Goal: Task Accomplishment & Management: Complete application form

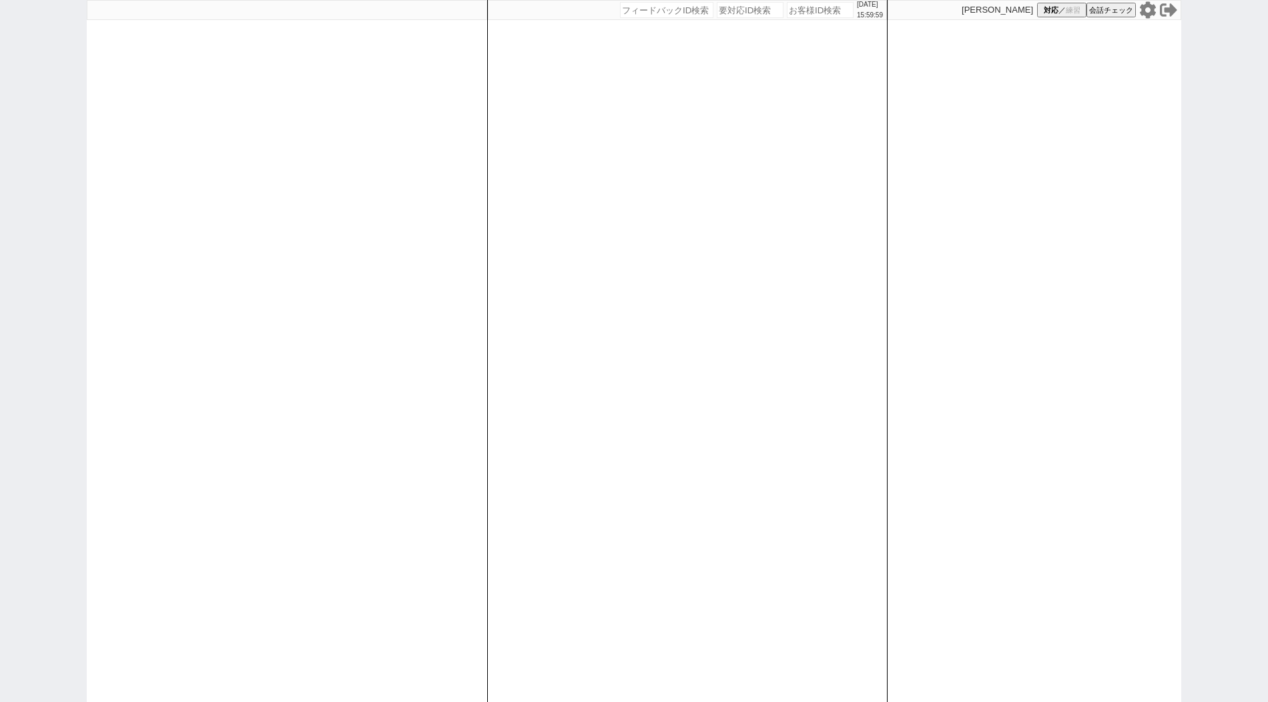
click at [613, 155] on div "[DATE] 15:59:59 候補物件を追加してしてください 紹介した物件一覧 他社物件を追加する 空室確認ページに追加・削除 紹介した物件一覧 他社物件を…" at bounding box center [687, 351] width 400 height 702
paste input "610968"
type input "610968"
select select "400"
select select
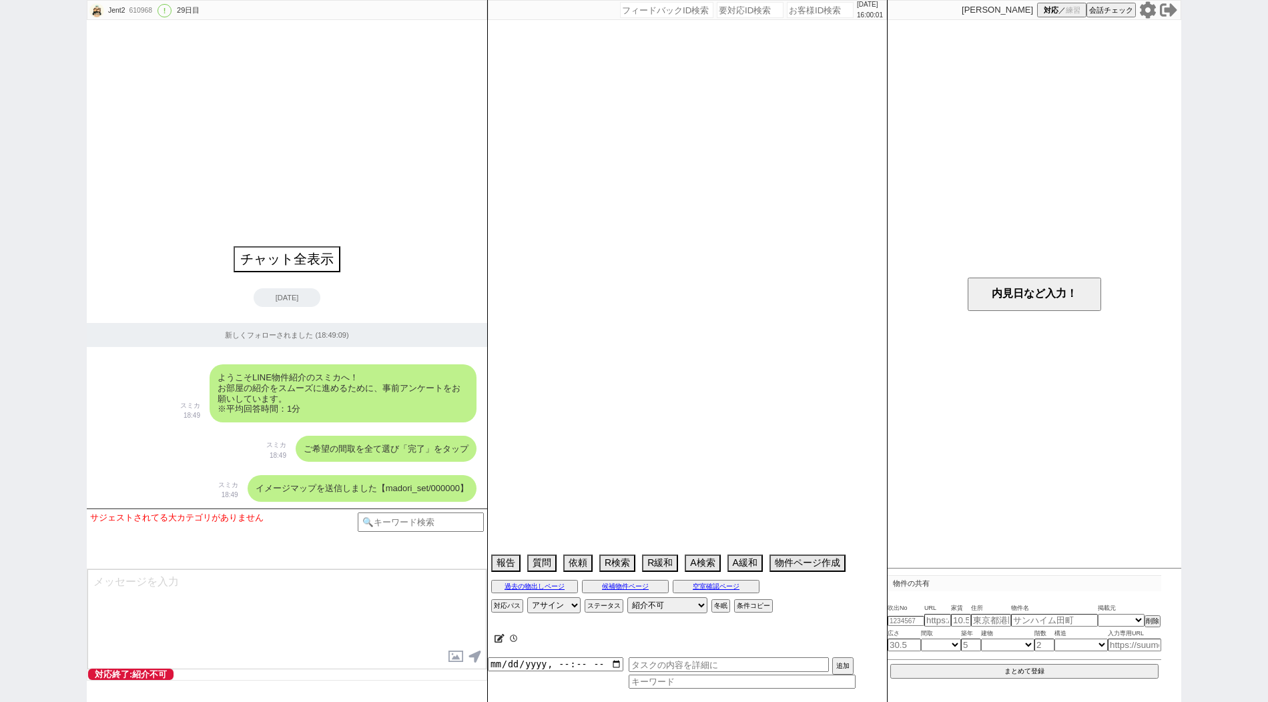
type textarea "アエラス蒲田店"
select select "57"
select select "[DATE]"
select select "54"
select select "[DATE]"
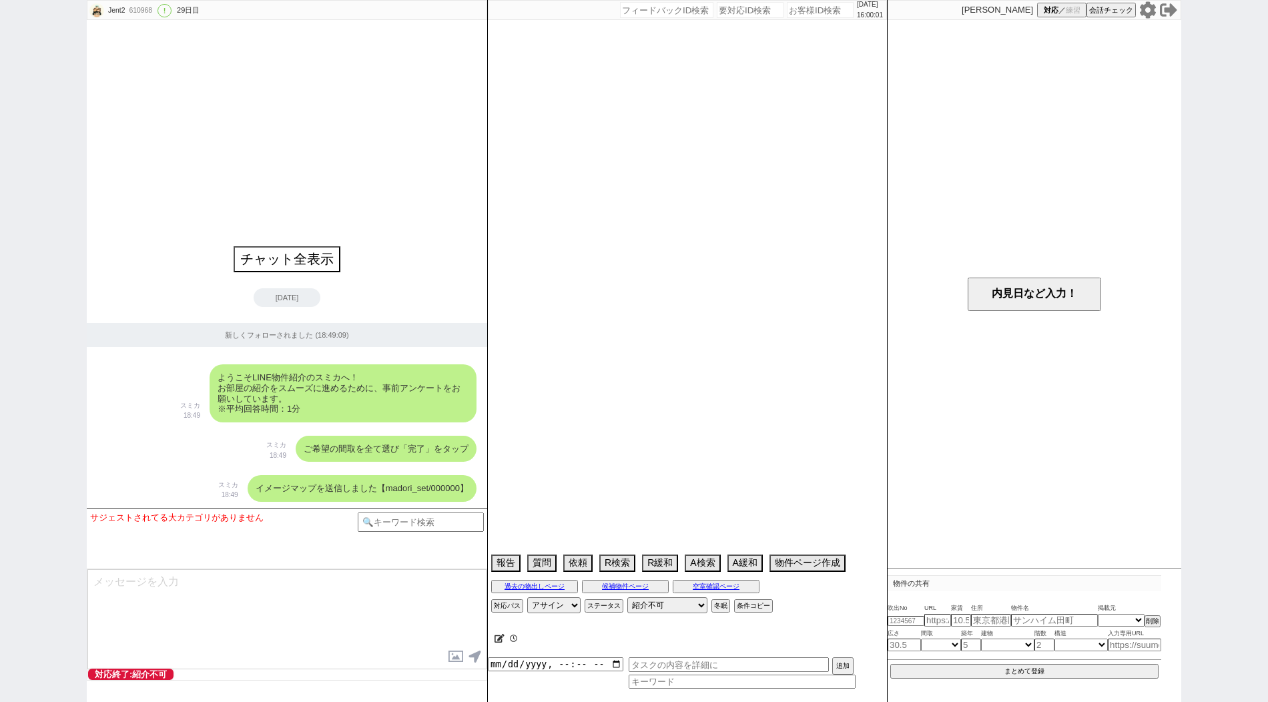
select select "51"
select select "58"
select select "73"
select select "[DATE]"
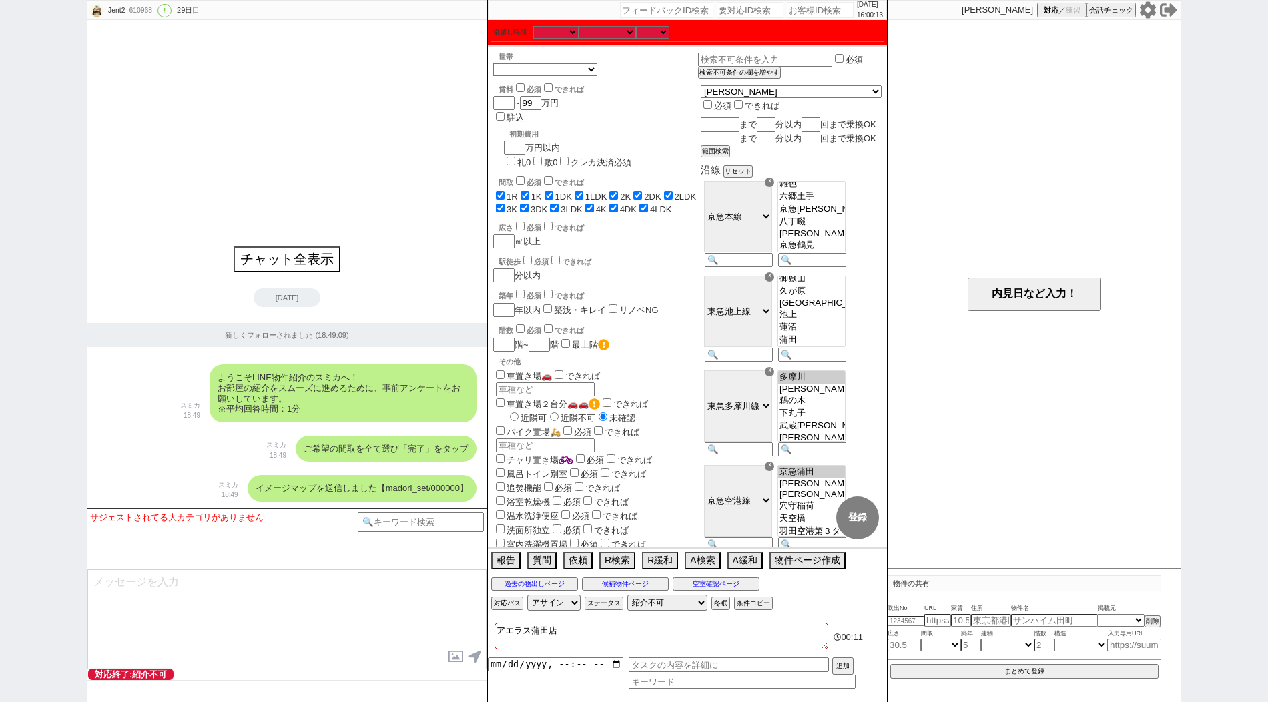
scroll to position [139, 0]
click at [845, 216] on option "京急[PERSON_NAME]" at bounding box center [811, 209] width 67 height 13
click at [844, 204] on option "雑色" at bounding box center [811, 198] width 67 height 13
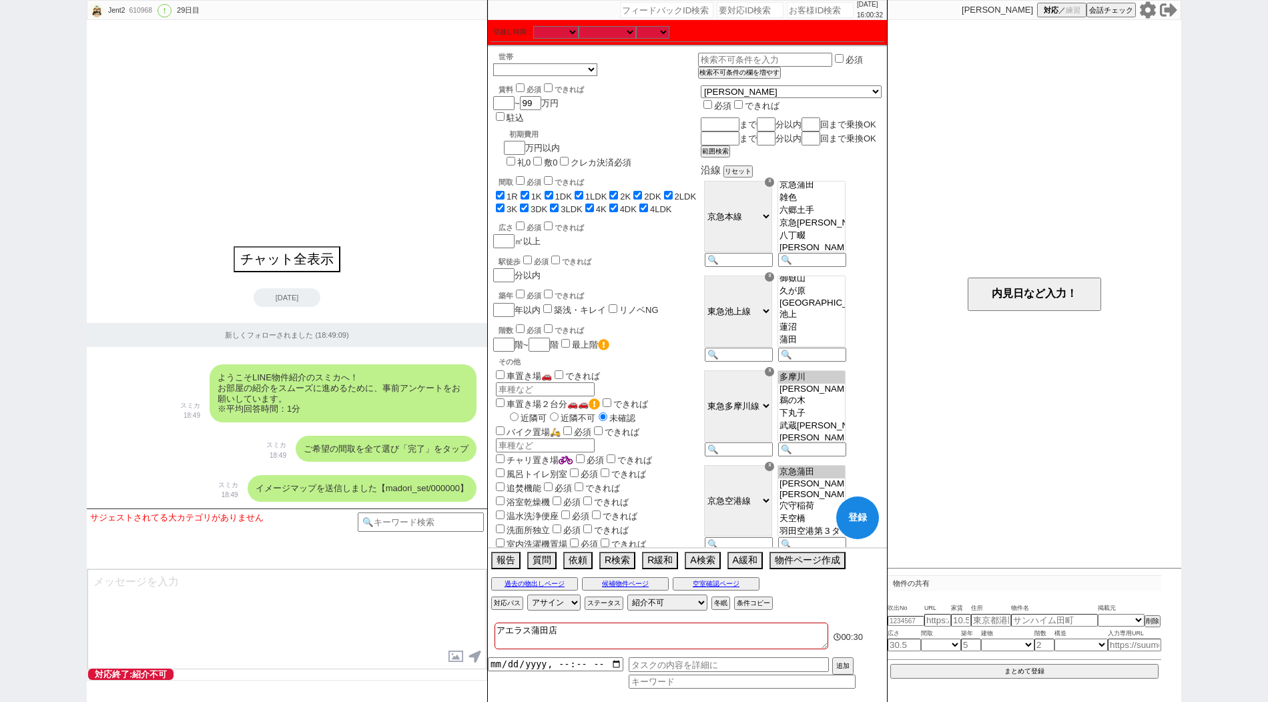
click at [845, 192] on option "京急蒲田" at bounding box center [811, 185] width 67 height 13
click at [836, 213] on option "梅屋敷" at bounding box center [811, 206] width 67 height 13
click at [840, 200] on option "大森町" at bounding box center [811, 194] width 67 height 13
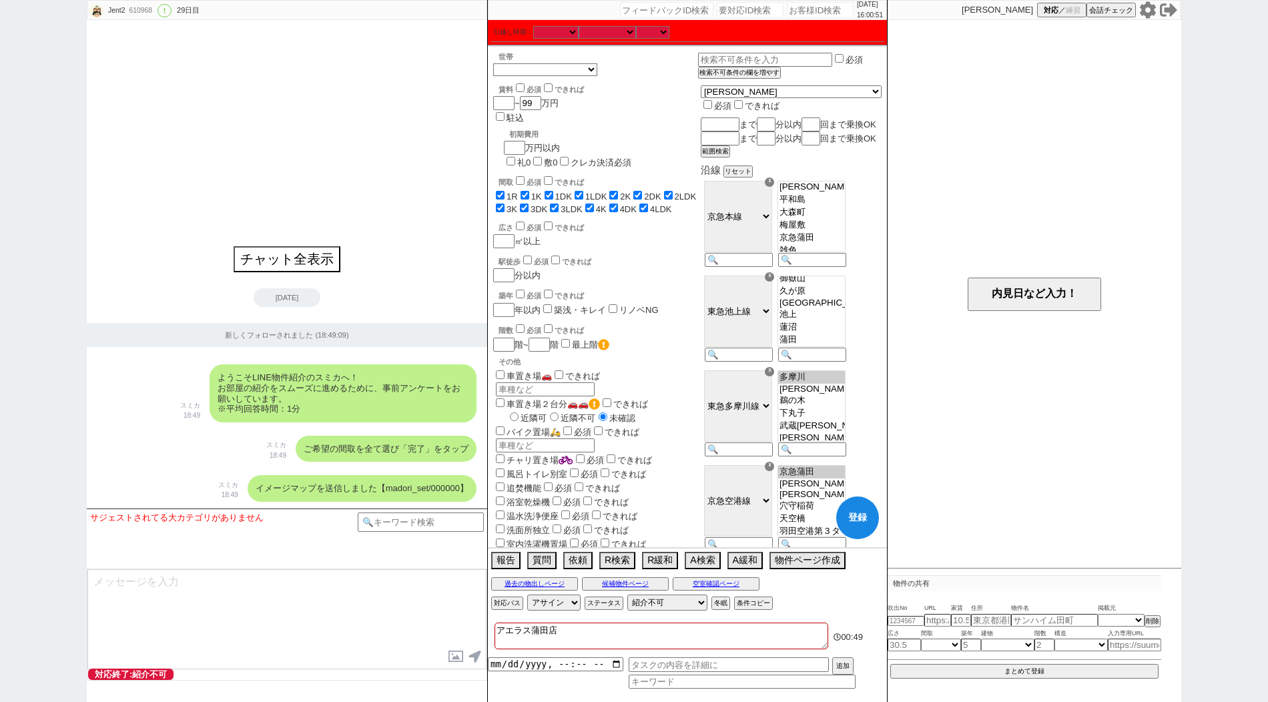
click at [840, 206] on option "平和島" at bounding box center [811, 200] width 67 height 13
select select "[DATE]"
click at [842, 194] on option "[PERSON_NAME]海岸" at bounding box center [811, 187] width 67 height 13
click at [847, 514] on button "登録" at bounding box center [857, 518] width 43 height 43
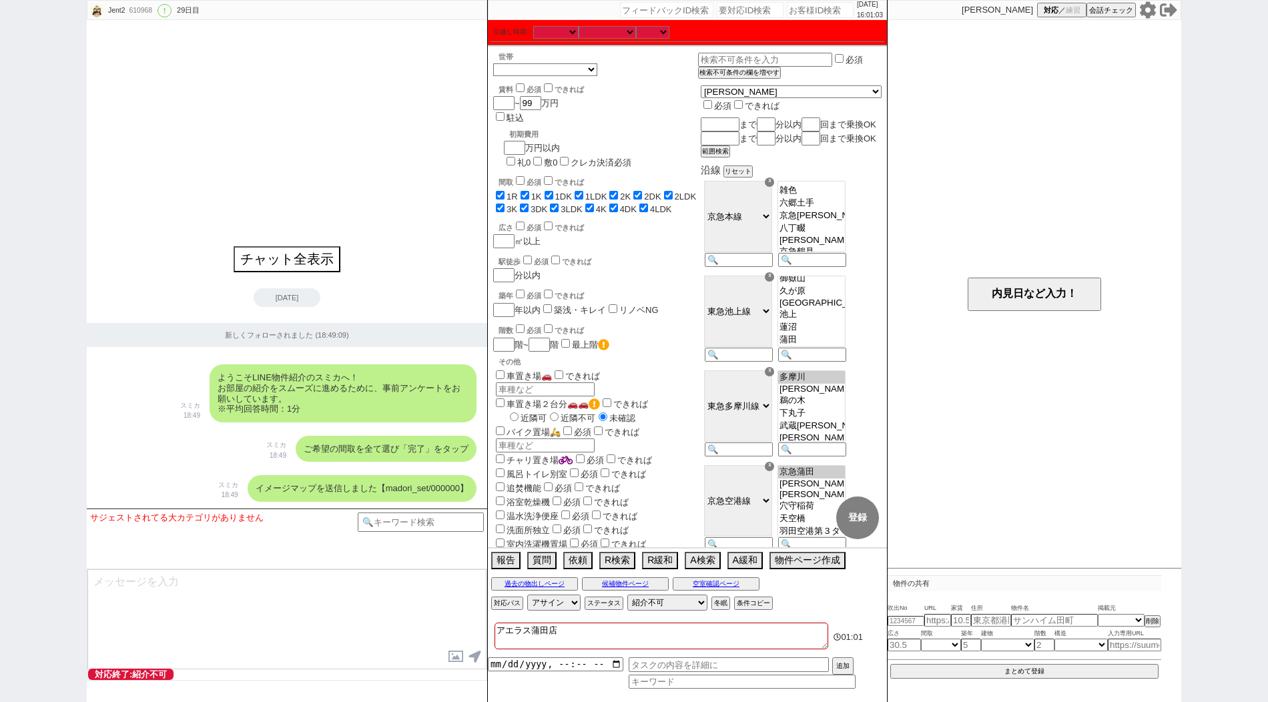
checkbox input "true"
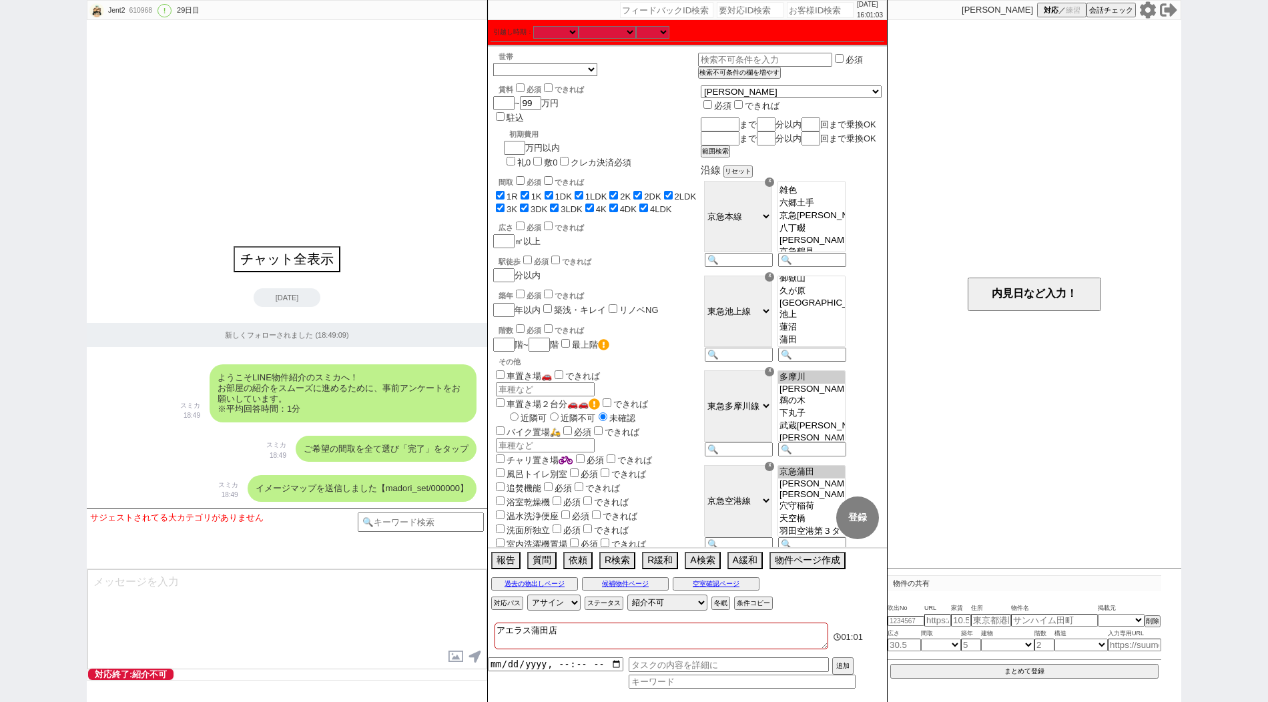
checkbox input "true"
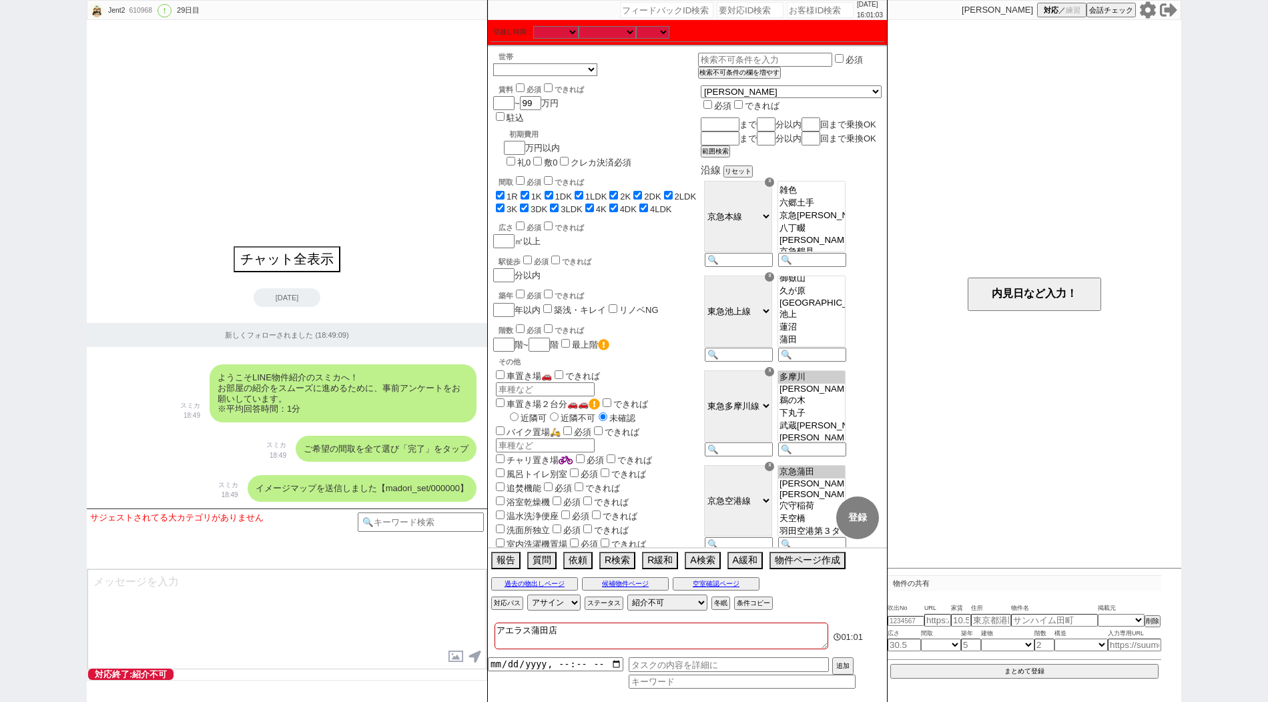
checkbox input "true"
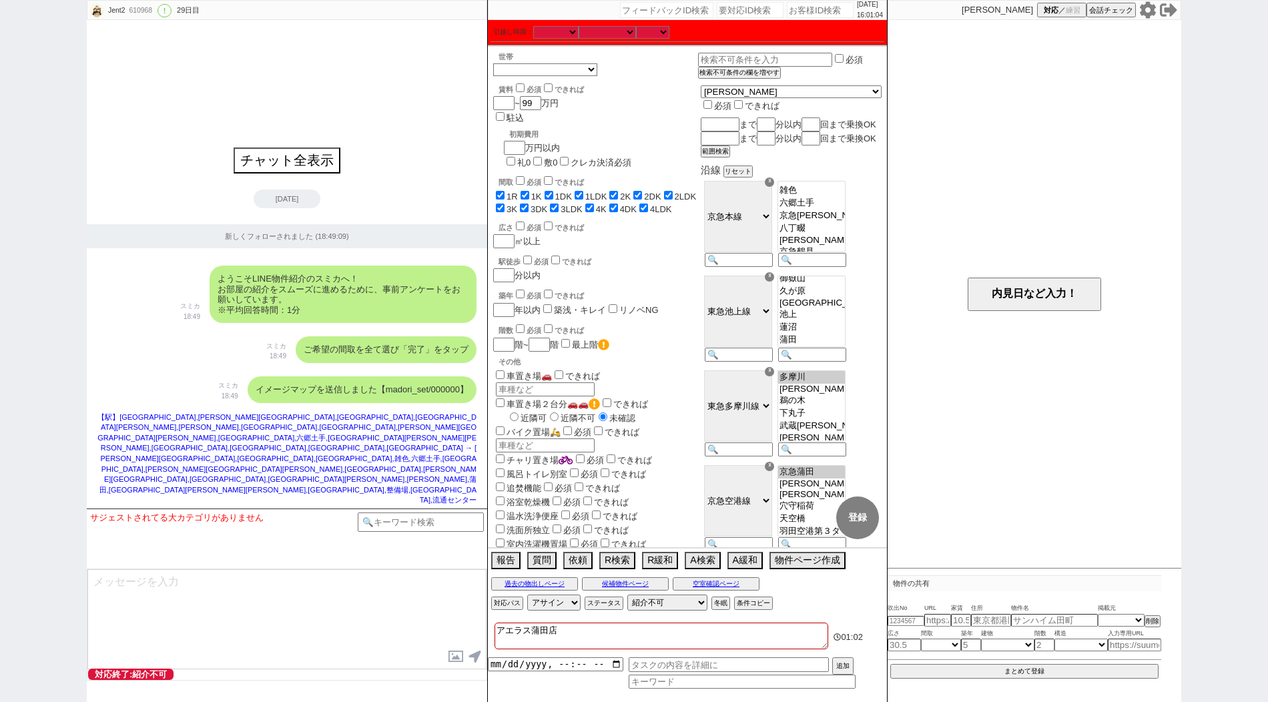
select select "57"
select select "[DATE]"
select select "54"
select select "[DATE]"
select select "51"
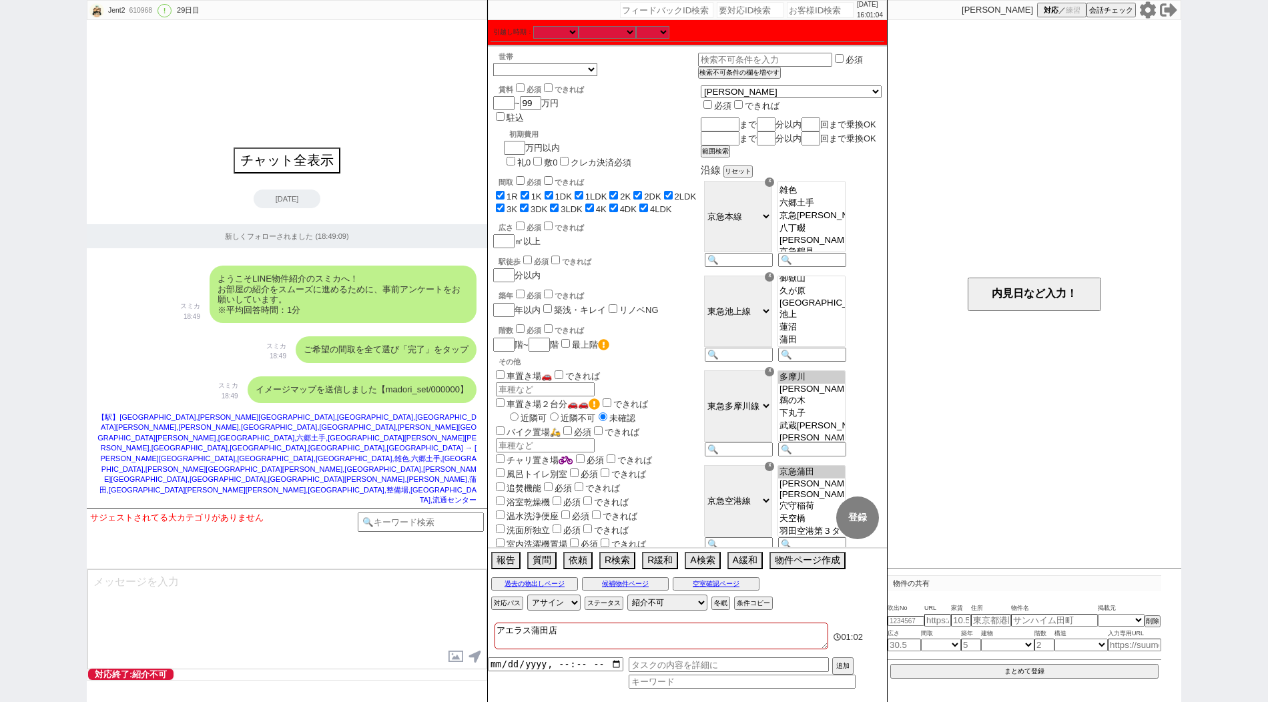
select select "58"
select select "73"
select select "[DATE]"
